Goal: Transaction & Acquisition: Register for event/course

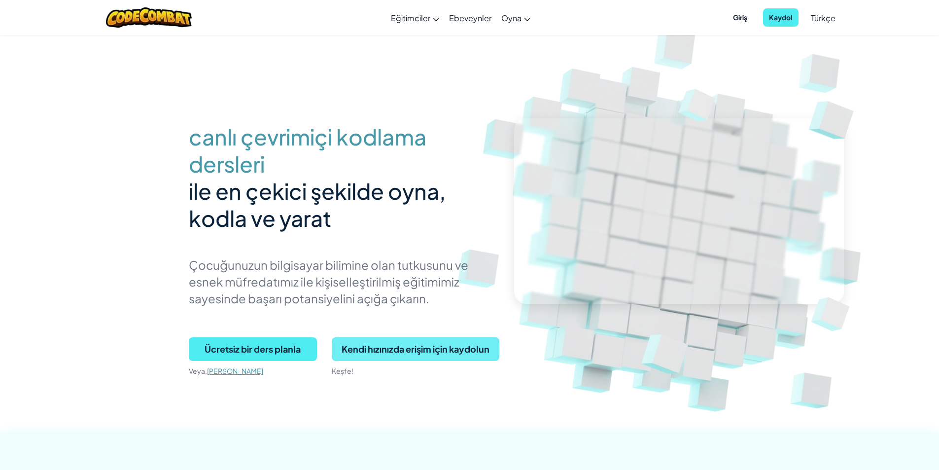
click at [410, 349] on span "Kendi hızınızda erişim için kaydolun" at bounding box center [416, 349] width 168 height 24
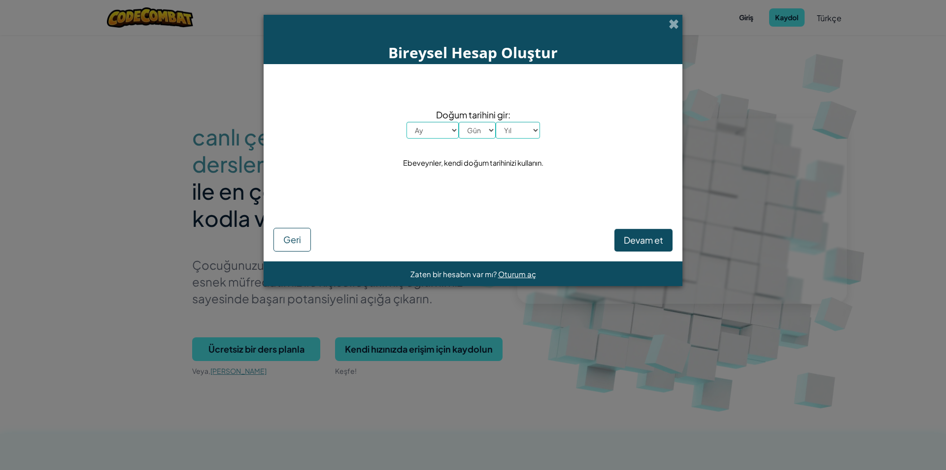
click at [430, 126] on select "Ay [PERSON_NAME] Şubat Mart Nisan Mayıs Haziran Temmuz Ağustos Eylül [PERSON_NA…" at bounding box center [433, 130] width 52 height 17
select select "5"
click at [407, 122] on select "Ay [PERSON_NAME] Şubat Mart Nisan Mayıs Haziran Temmuz Ağustos Eylül [PERSON_NA…" at bounding box center [433, 130] width 52 height 17
drag, startPoint x: 489, startPoint y: 133, endPoint x: 488, endPoint y: 138, distance: 5.1
click at [489, 133] on select "Gün 1 2 3 4 5 6 7 8 9 10 11 12 13 14 15 16 17 18 19 20 21 22 23 24 25 26 27 28 …" at bounding box center [477, 130] width 37 height 17
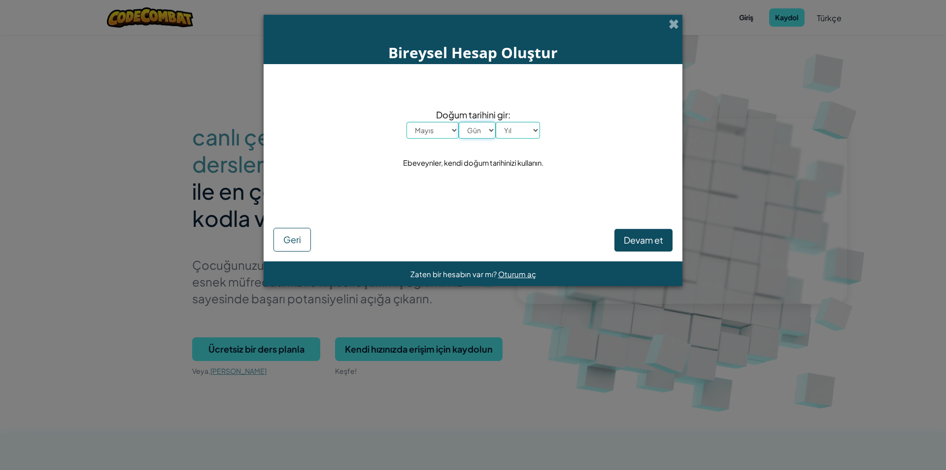
select select "5"
click at [459, 122] on select "Gün 1 2 3 4 5 6 7 8 9 10 11 12 13 14 15 16 17 18 19 20 21 22 23 24 25 26 27 28 …" at bounding box center [477, 130] width 37 height 17
drag, startPoint x: 516, startPoint y: 129, endPoint x: 514, endPoint y: 138, distance: 8.6
click at [516, 129] on select "Yıl 2025 2024 2023 2022 2021 2020 2019 2018 2017 2016 2015 2014 2013 2012 2011 …" at bounding box center [518, 130] width 44 height 17
select select "1986"
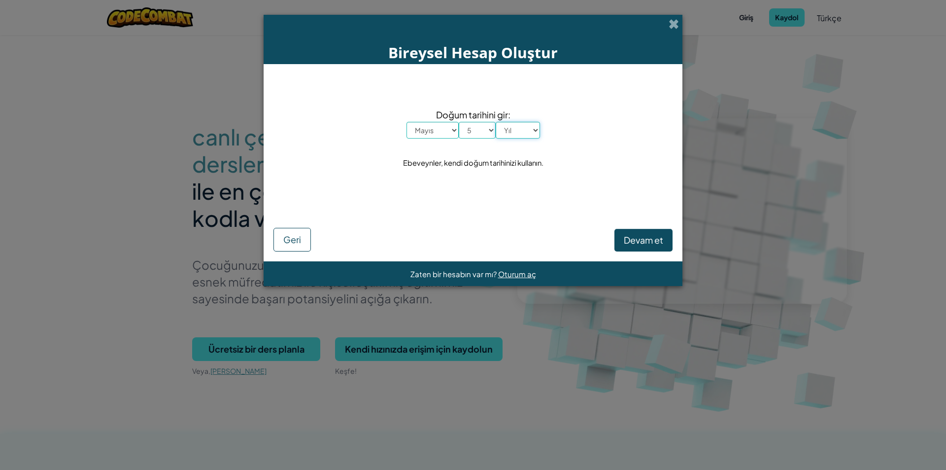
click at [496, 122] on select "Yıl 2025 2024 2023 2022 2021 2020 2019 2018 2017 2016 2015 2014 2013 2012 2011 …" at bounding box center [518, 130] width 44 height 17
click at [633, 242] on span "Devam et" at bounding box center [643, 239] width 39 height 11
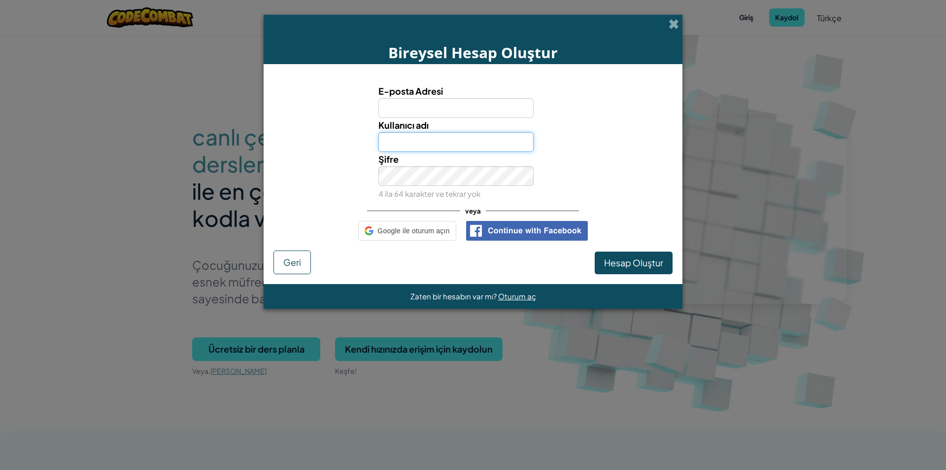
click at [461, 142] on input "Kullanıcı adı" at bounding box center [457, 142] width 156 height 20
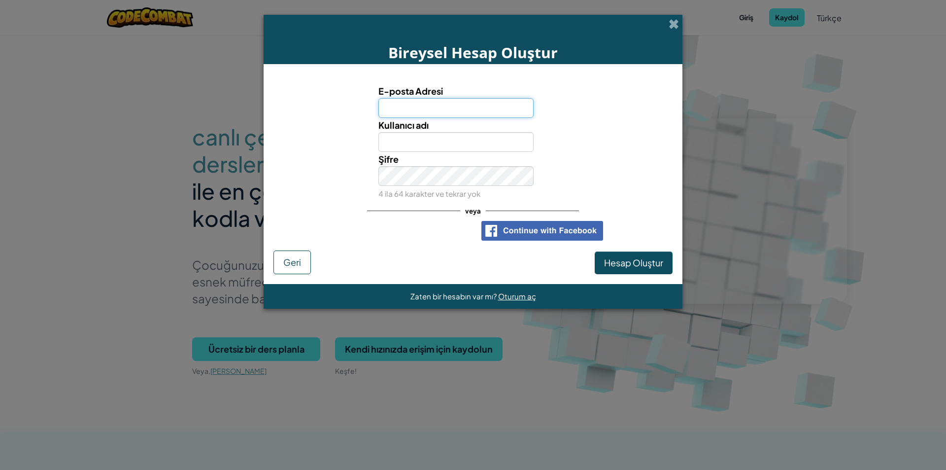
click at [407, 101] on input "E-posta Adresi" at bounding box center [457, 108] width 156 height 20
type input "[EMAIL_ADDRESS][DOMAIN_NAME]"
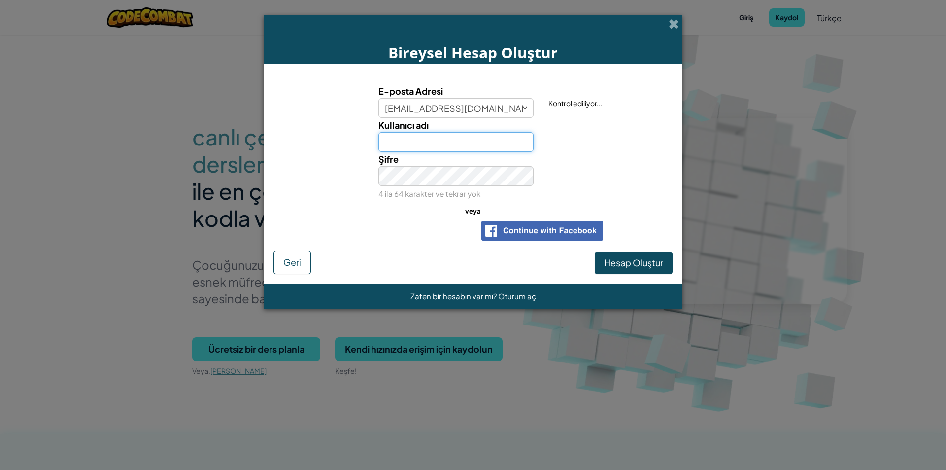
click at [426, 139] on input "Kullanıcı adı" at bounding box center [457, 142] width 156 height 20
type input "GURAY29PRO"
click at [473, 108] on input "[EMAIL_ADDRESS][DOMAIN_NAME]" at bounding box center [457, 108] width 156 height 20
type input "[EMAIL_ADDRESS][DOMAIN_NAME]"
click at [499, 142] on input "GURAY29PRO" at bounding box center [457, 142] width 156 height 20
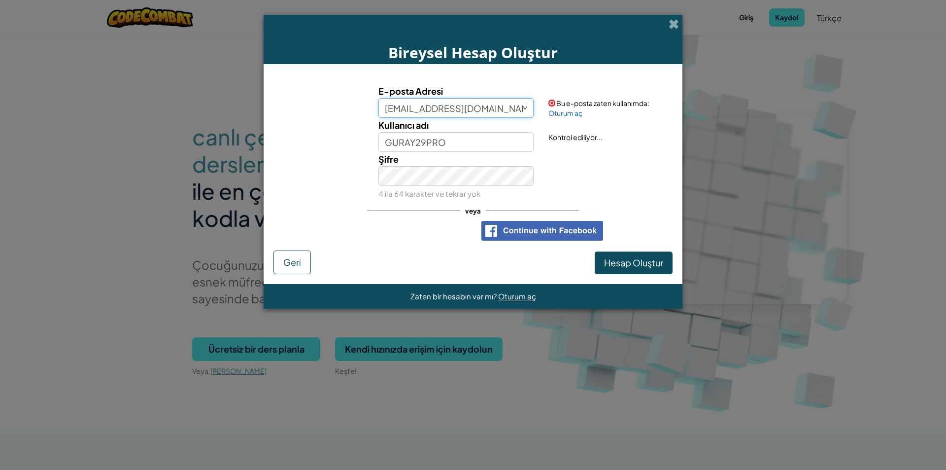
click at [502, 114] on input "[EMAIL_ADDRESS][DOMAIN_NAME]" at bounding box center [457, 108] width 156 height 20
click at [443, 109] on input "[EMAIL_ADDRESS][DOMAIN_NAME]" at bounding box center [457, 108] width 156 height 20
click at [463, 109] on input "[EMAIL_ADDRESS][DOMAIN_NAME]" at bounding box center [457, 108] width 156 height 20
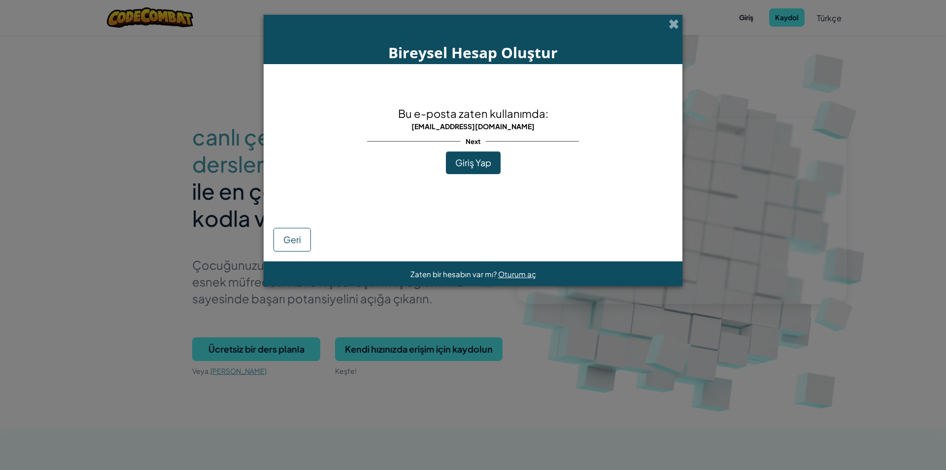
click at [563, 165] on div "Bu e-posta zaten kullanımda: [EMAIL_ADDRESS][DOMAIN_NAME] Next Giriş Yap" at bounding box center [473, 140] width 212 height 132
click at [466, 165] on span "Giriş Yap" at bounding box center [473, 162] width 36 height 11
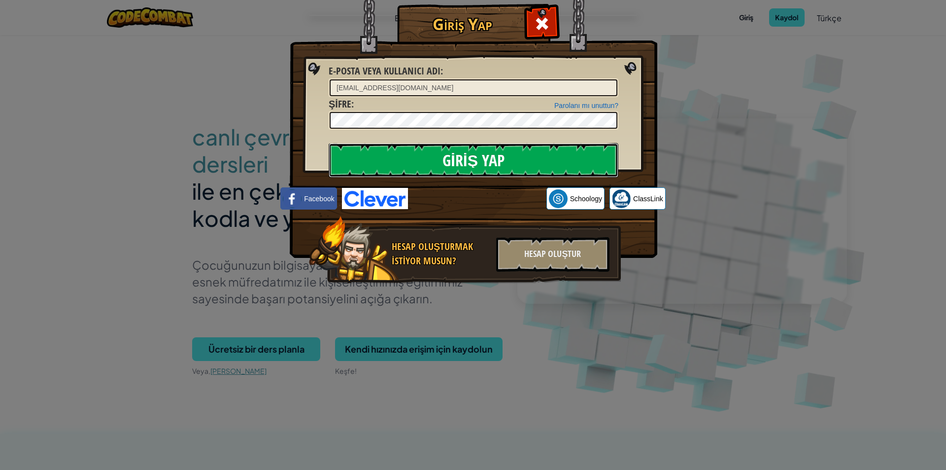
click at [507, 165] on input "Giriş Yap" at bounding box center [474, 160] width 290 height 35
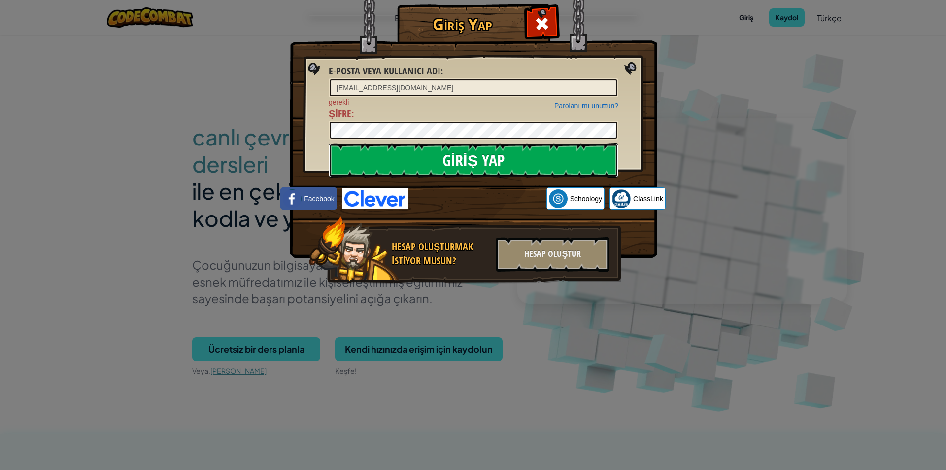
click at [462, 150] on input "Giriş Yap" at bounding box center [474, 160] width 290 height 35
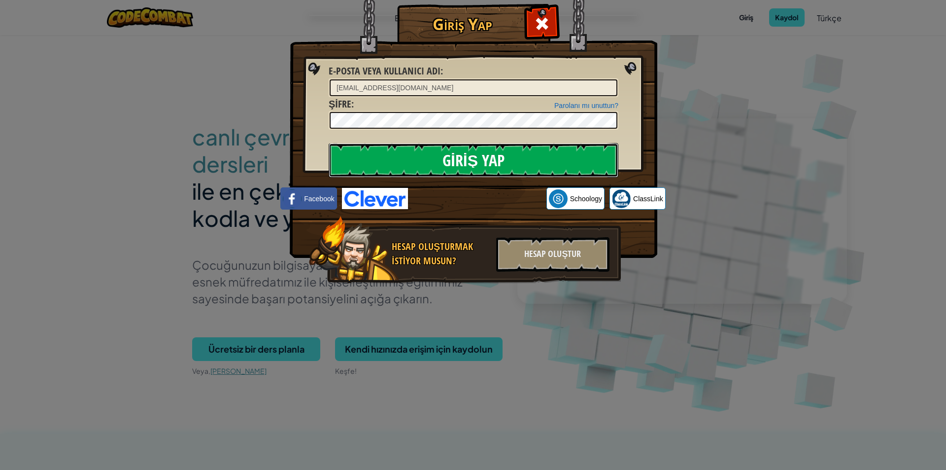
click at [487, 162] on input "Giriş Yap" at bounding box center [474, 160] width 290 height 35
click at [482, 162] on input "Giriş Yap" at bounding box center [474, 160] width 290 height 35
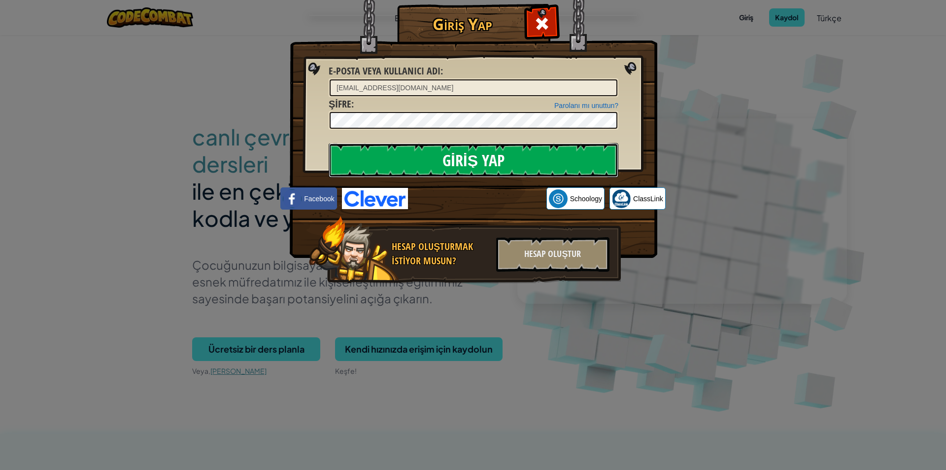
click at [473, 162] on input "Giriş Yap" at bounding box center [474, 160] width 290 height 35
click at [468, 162] on input "Giriş Yap" at bounding box center [474, 160] width 290 height 35
